Goal: Task Accomplishment & Management: Manage account settings

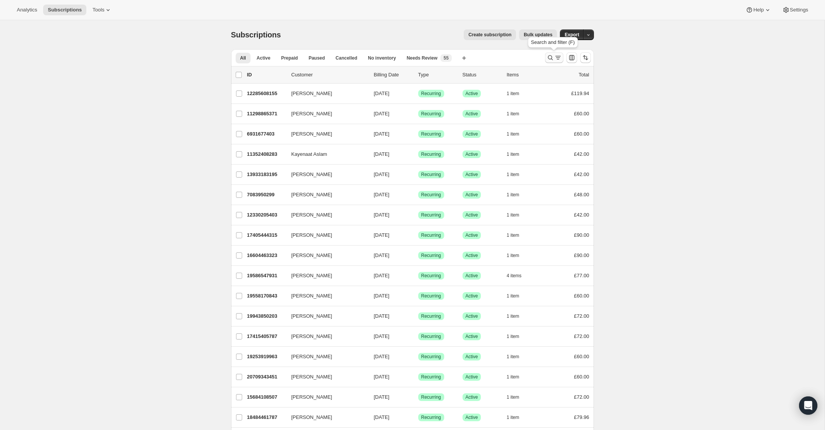
click at [551, 57] on icon "Search and filter results" at bounding box center [550, 57] width 5 height 5
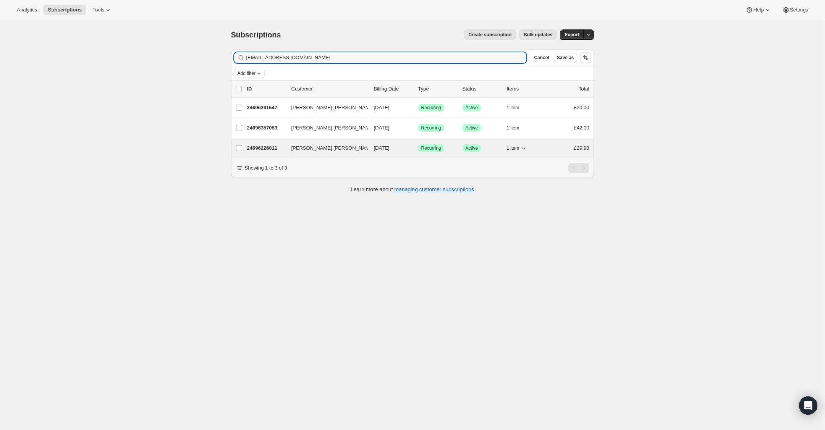
type input "[EMAIL_ADDRESS][DOMAIN_NAME]"
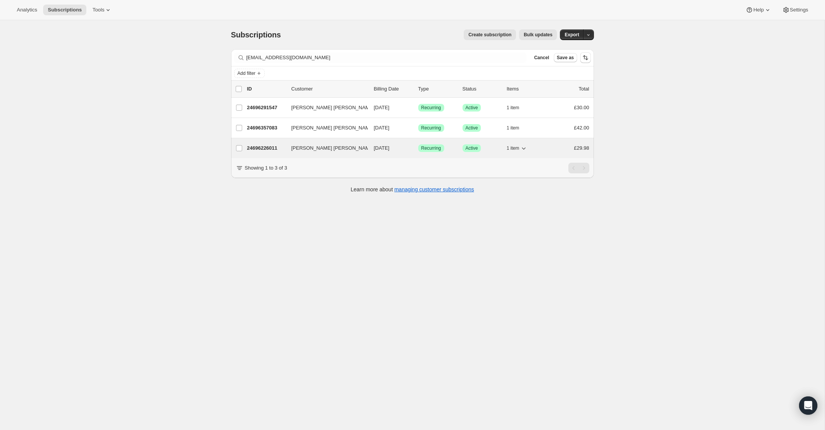
click at [260, 148] on p "24696226011" at bounding box center [266, 148] width 38 height 8
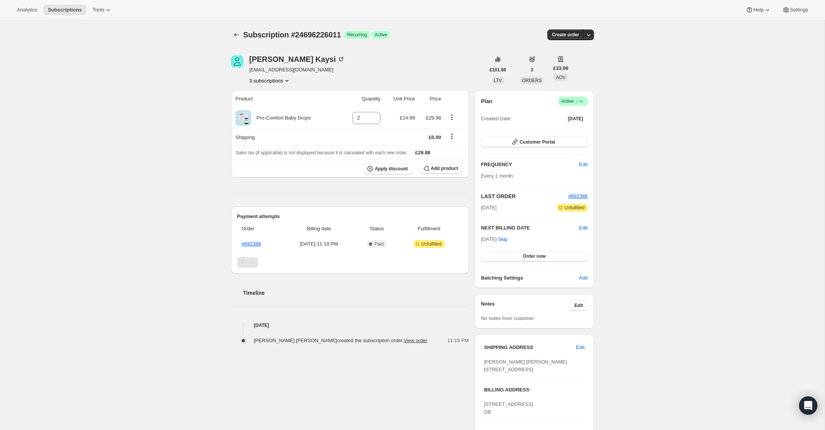
click at [581, 102] on icon at bounding box center [581, 101] width 8 height 8
click at [578, 130] on span "Cancel subscription" at bounding box center [570, 129] width 43 height 6
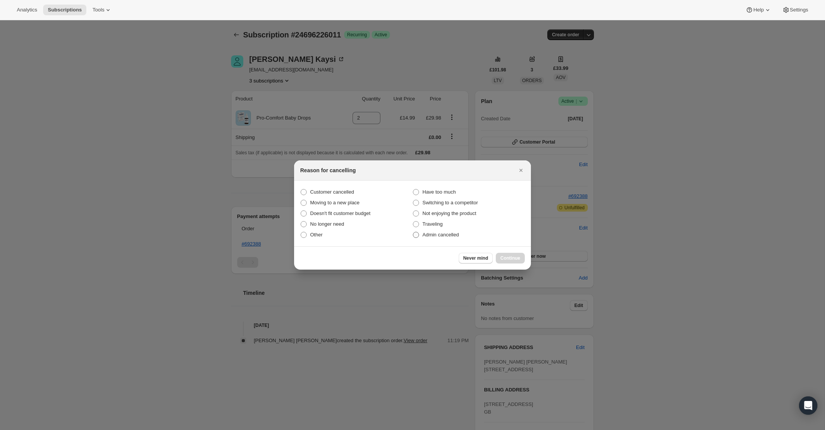
click at [419, 234] on span ":rbu:" at bounding box center [415, 234] width 7 height 7
click at [413, 232] on input "Admin cancelled" at bounding box center [413, 232] width 0 height 0
radio input "true"
click at [507, 256] on span "Continue" at bounding box center [510, 258] width 20 height 6
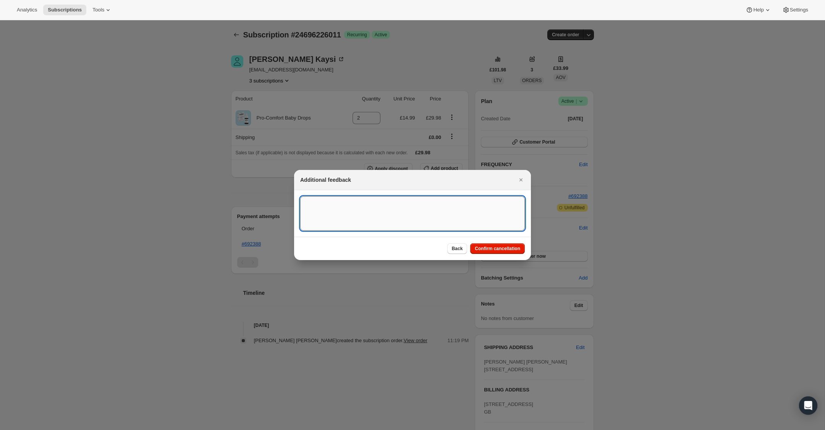
click at [354, 209] on textarea ":rbu:" at bounding box center [412, 213] width 225 height 34
drag, startPoint x: 373, startPoint y: 206, endPoint x: 270, endPoint y: 206, distance: 103.9
type textarea "Overseas Order - [GEOGRAPHIC_DATA]"
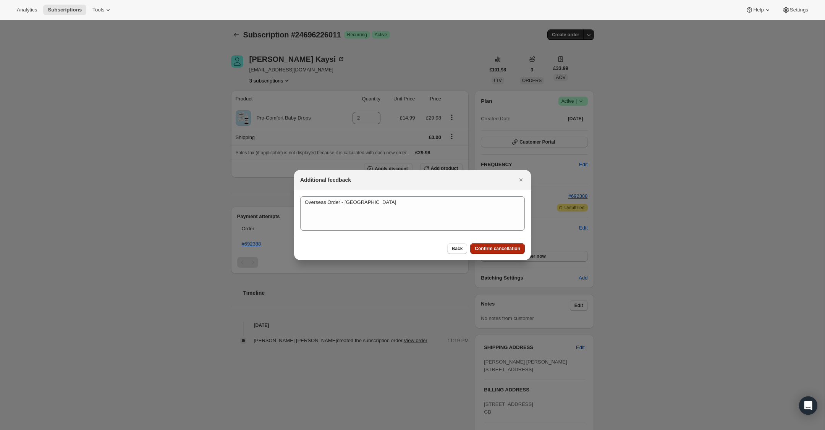
click at [486, 248] on span "Confirm cancellation" at bounding box center [497, 249] width 45 height 6
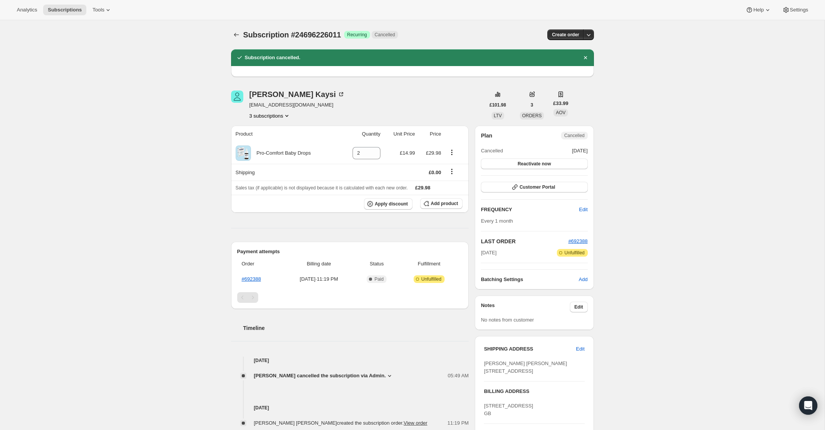
click at [288, 115] on icon "Product actions" at bounding box center [286, 116] width 3 height 2
click at [281, 141] on span "24696291547" at bounding box center [269, 143] width 53 height 8
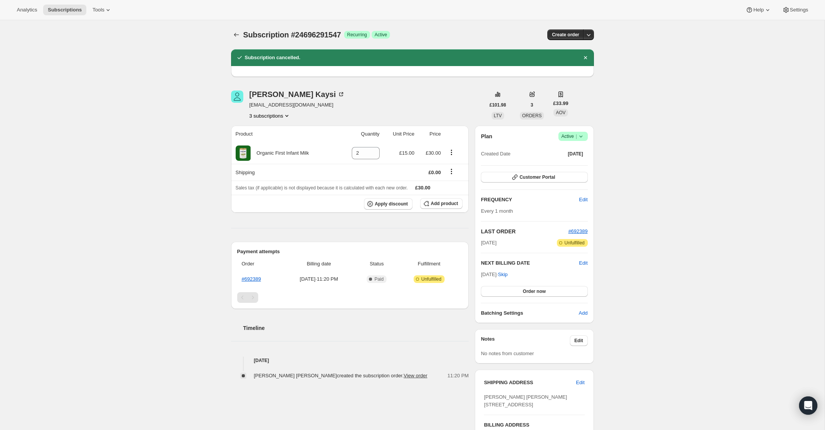
click at [580, 137] on icon at bounding box center [581, 136] width 8 height 8
click at [575, 167] on span "Cancel subscription" at bounding box center [570, 165] width 43 height 6
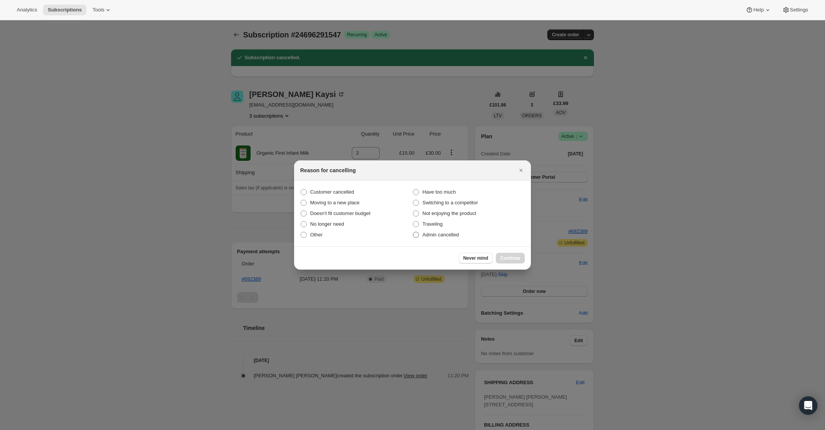
click at [419, 234] on span ":rgd:" at bounding box center [415, 234] width 7 height 7
click at [413, 232] on input "Admin cancelled" at bounding box center [413, 232] width 0 height 0
radio input "true"
click at [510, 258] on span "Continue" at bounding box center [510, 258] width 20 height 6
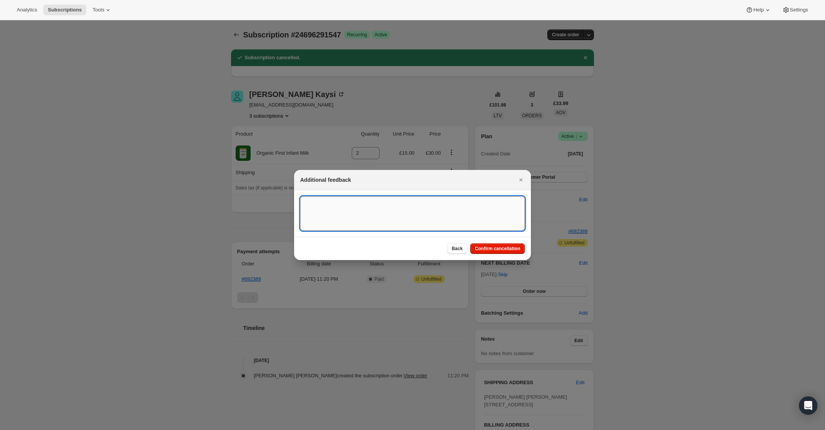
click at [399, 216] on textarea ":rgd:" at bounding box center [412, 213] width 225 height 34
paste textarea "Overseas Order - [GEOGRAPHIC_DATA]"
type textarea "Overseas Order - [GEOGRAPHIC_DATA]"
click at [485, 245] on button "Confirm cancellation" at bounding box center [497, 248] width 55 height 11
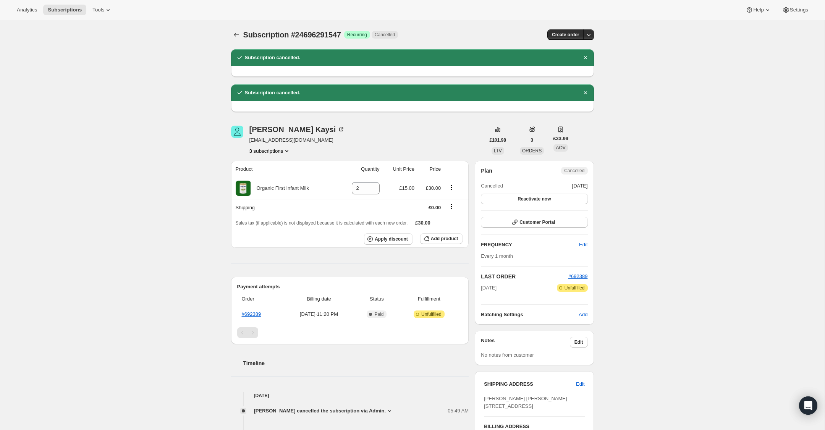
click at [288, 150] on icon "Product actions" at bounding box center [287, 151] width 8 height 8
click at [275, 195] on span "24696357083" at bounding box center [268, 191] width 53 height 8
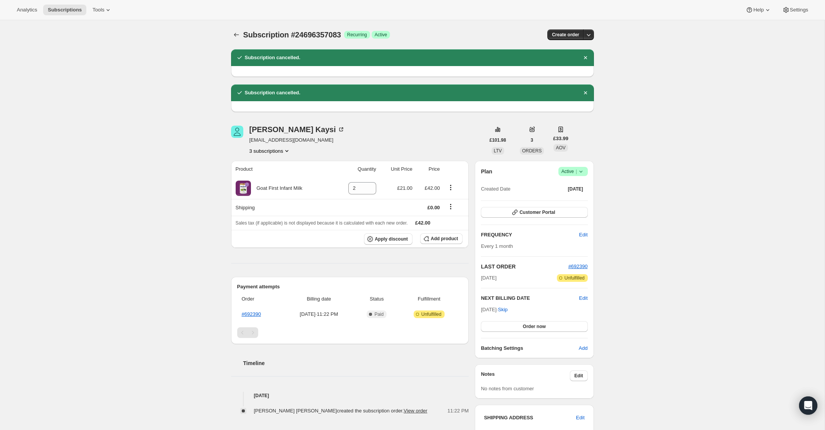
click at [580, 173] on icon at bounding box center [581, 172] width 8 height 8
click at [576, 200] on span "Cancel subscription" at bounding box center [570, 200] width 43 height 6
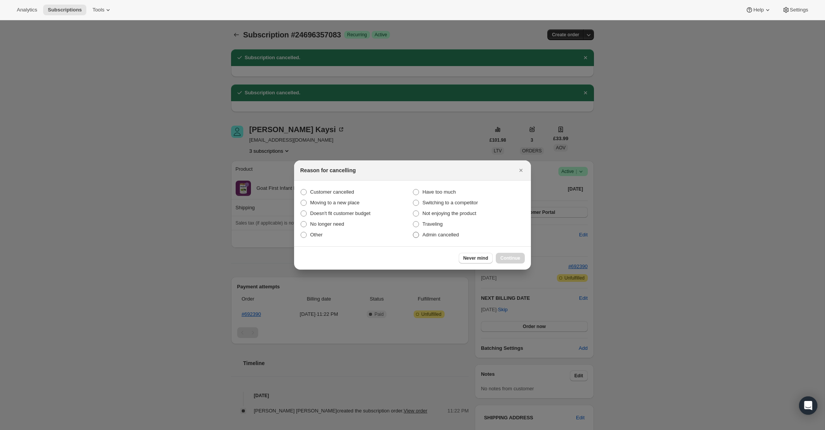
click at [418, 236] on span ":rks:" at bounding box center [416, 235] width 6 height 6
click at [413, 232] on input "Admin cancelled" at bounding box center [413, 232] width 0 height 0
radio input "true"
click at [510, 258] on span "Continue" at bounding box center [510, 258] width 20 height 6
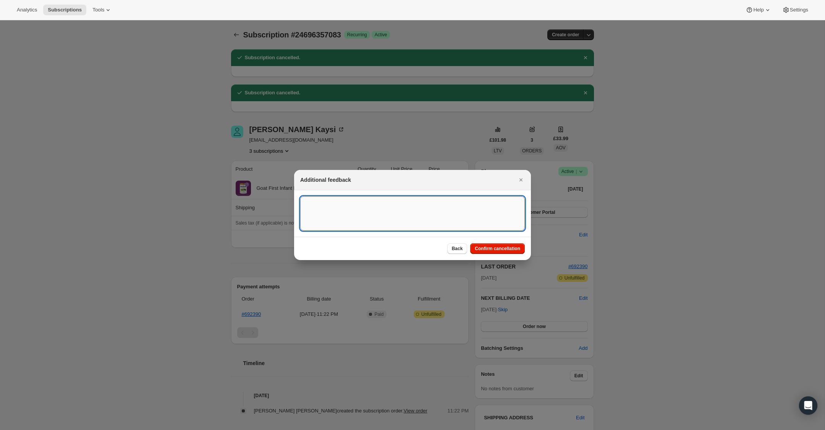
click at [386, 208] on textarea ":rks:" at bounding box center [412, 213] width 225 height 34
paste textarea "Overseas Order - [GEOGRAPHIC_DATA]"
type textarea "Overseas Order - [GEOGRAPHIC_DATA]"
click at [488, 249] on span "Confirm cancellation" at bounding box center [497, 249] width 45 height 6
